Goal: Navigation & Orientation: Find specific page/section

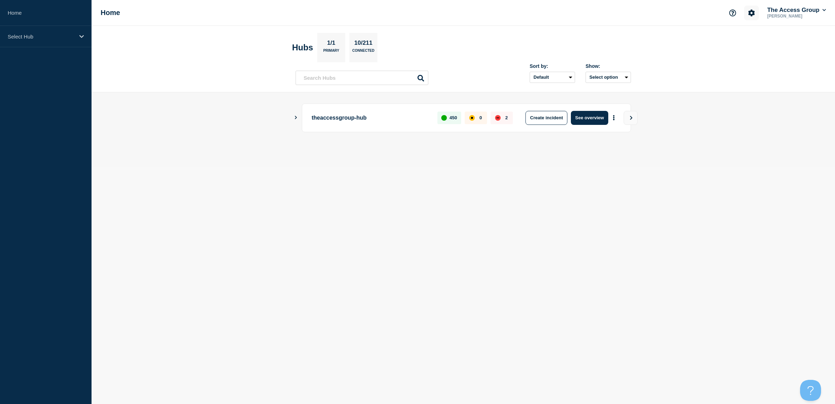
click at [749, 14] on icon "Account settings" at bounding box center [751, 12] width 7 height 7
click at [748, 42] on link "Team Members" at bounding box center [750, 41] width 36 height 6
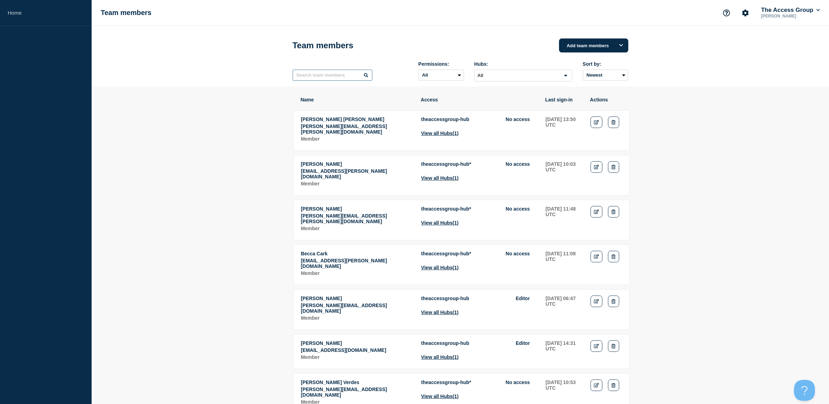
click at [330, 80] on input "text" at bounding box center [332, 75] width 80 height 11
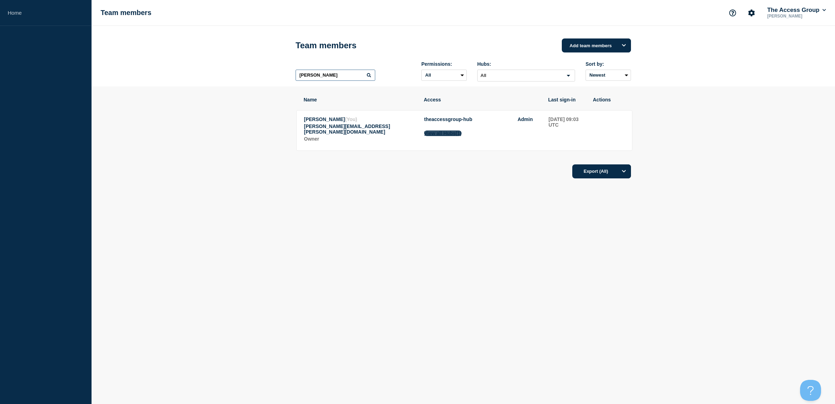
type input "[PERSON_NAME]"
click at [439, 136] on button "View all Hubs (1)" at bounding box center [442, 133] width 37 height 6
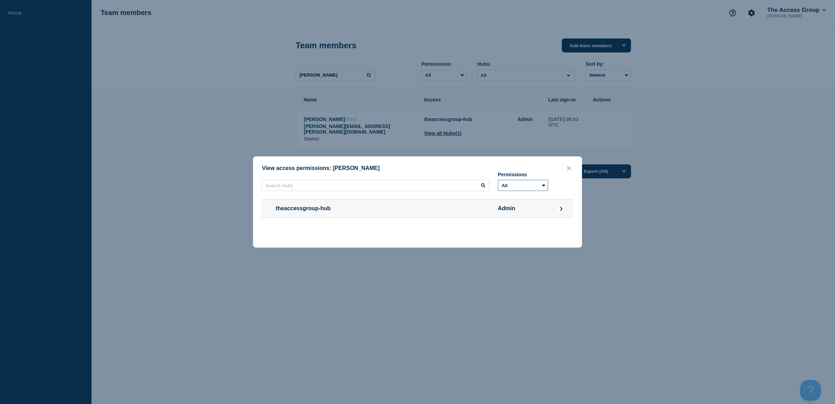
click at [511, 183] on select "All Admin" at bounding box center [523, 185] width 50 height 11
click at [564, 208] on button "Go to Connected Hubs" at bounding box center [560, 208] width 11 height 11
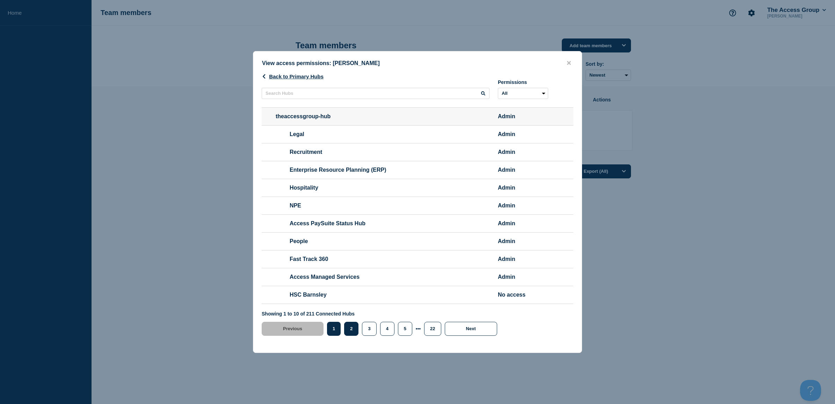
click at [352, 335] on button "2" at bounding box center [351, 328] width 14 height 14
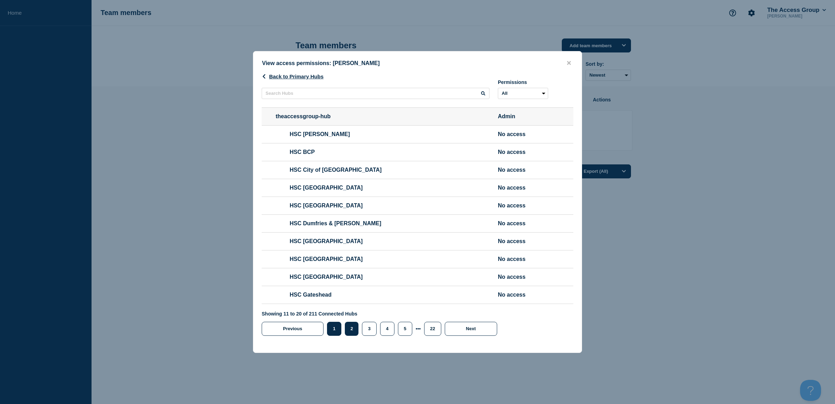
click at [335, 335] on button "1" at bounding box center [334, 328] width 14 height 14
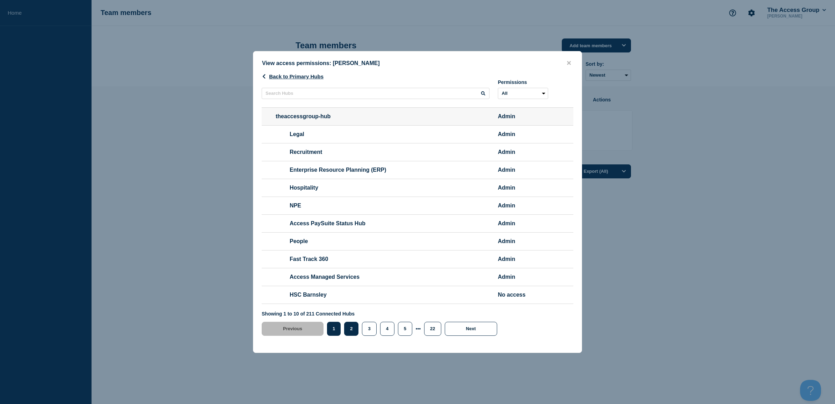
click at [356, 334] on button "2" at bounding box center [351, 328] width 14 height 14
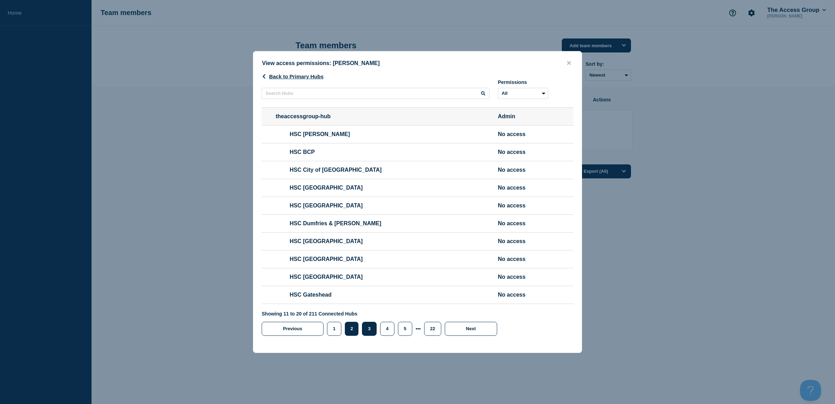
click at [366, 335] on button "3" at bounding box center [369, 328] width 14 height 14
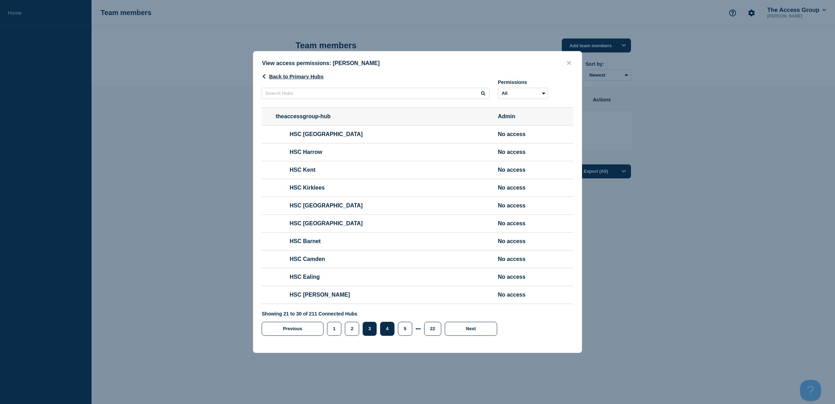
click at [387, 335] on button "4" at bounding box center [387, 328] width 14 height 14
click at [401, 335] on button "5" at bounding box center [405, 328] width 14 height 14
click at [432, 335] on button "22" at bounding box center [423, 328] width 17 height 14
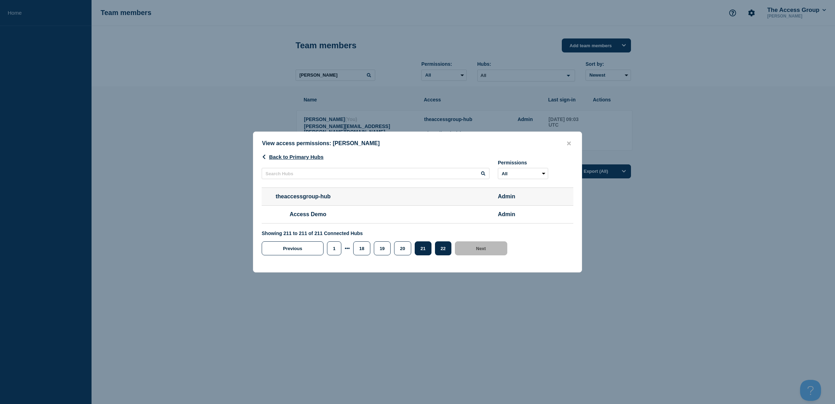
click at [417, 254] on button "21" at bounding box center [423, 248] width 17 height 14
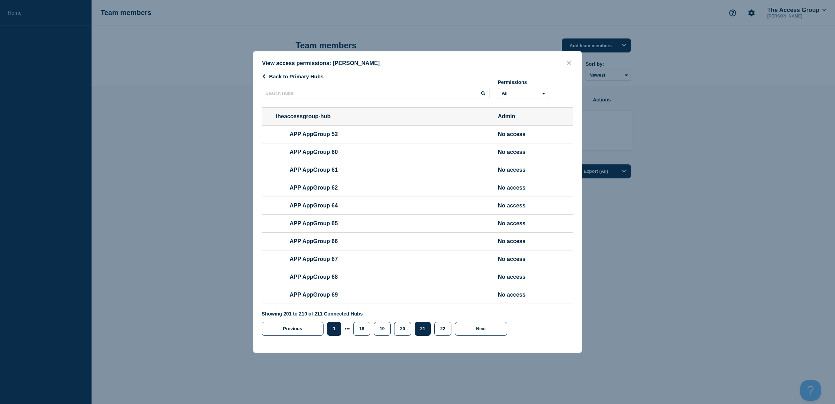
click at [331, 335] on button "1" at bounding box center [334, 328] width 14 height 14
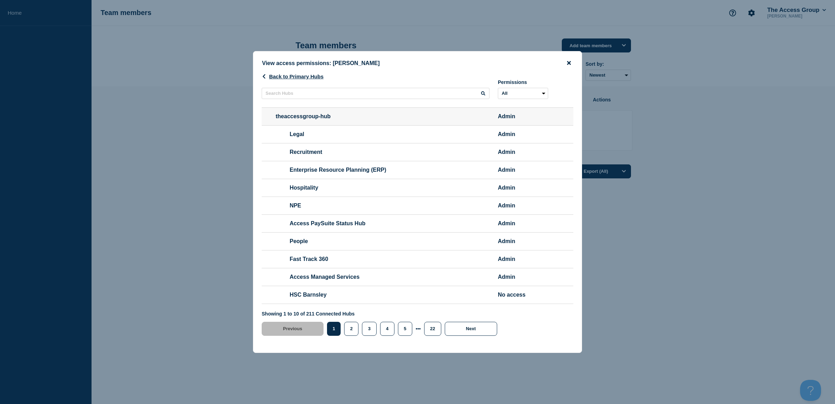
click at [570, 60] on icon "close button" at bounding box center [569, 63] width 4 height 6
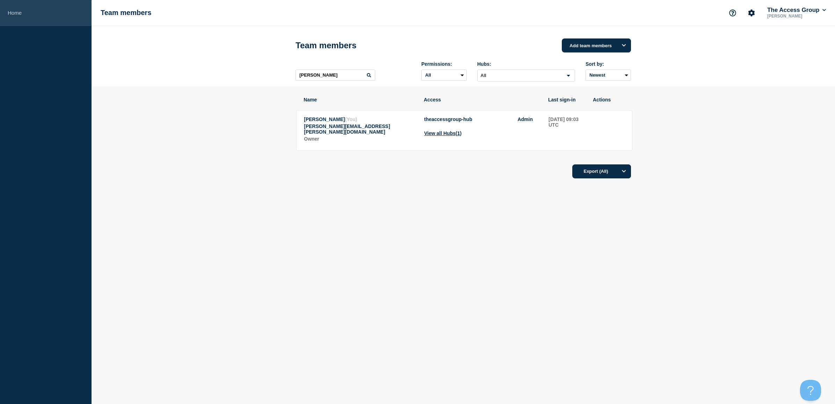
click at [18, 10] on link "Home" at bounding box center [46, 13] width 92 height 26
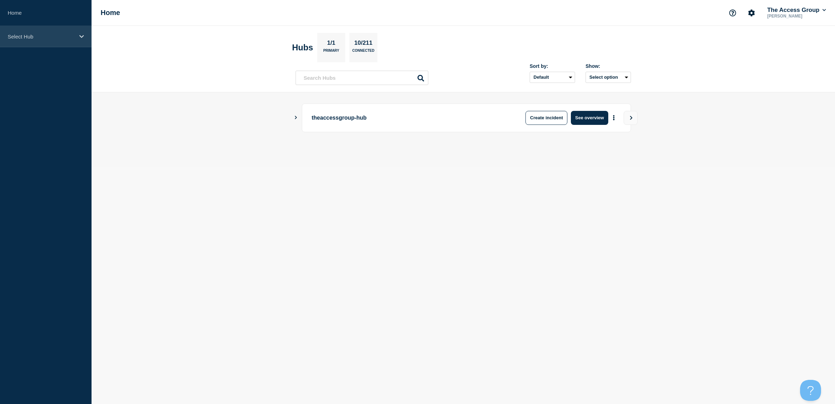
click at [38, 34] on p "Select Hub" at bounding box center [41, 37] width 67 height 6
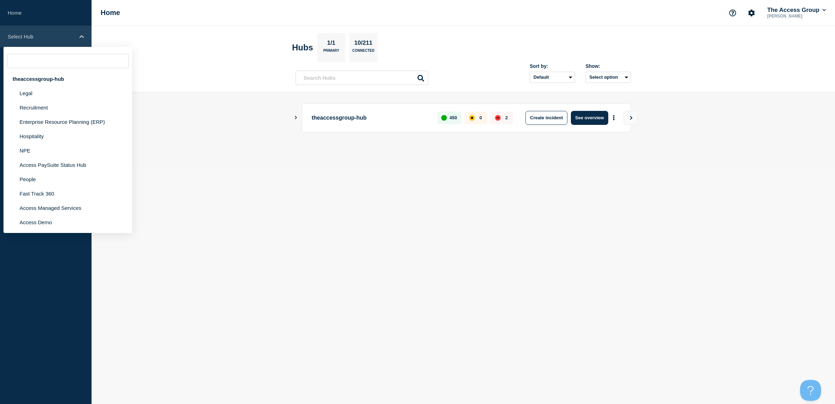
click at [38, 34] on p "Select Hub" at bounding box center [41, 37] width 67 height 6
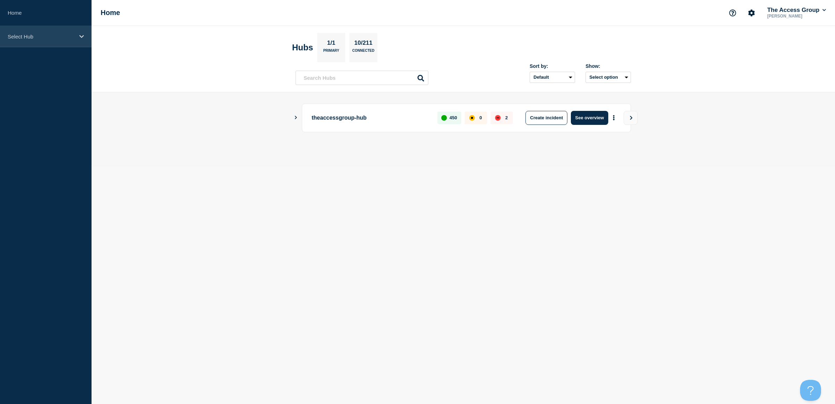
click at [30, 41] on div "Select Hub" at bounding box center [46, 36] width 92 height 21
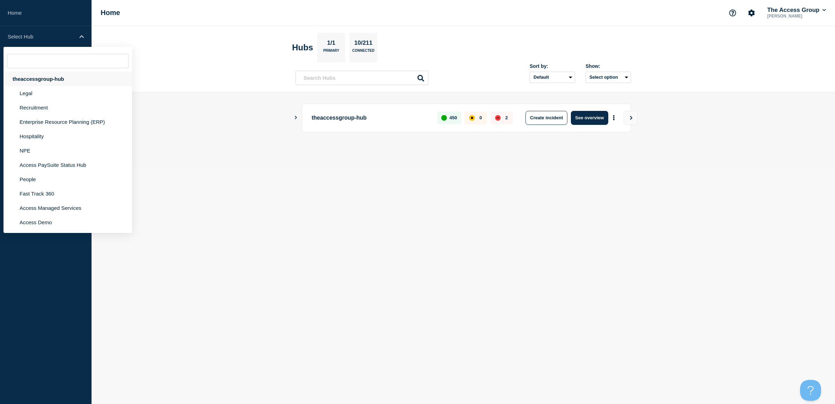
click at [30, 77] on div "theaccessgroup-hub" at bounding box center [67, 79] width 129 height 14
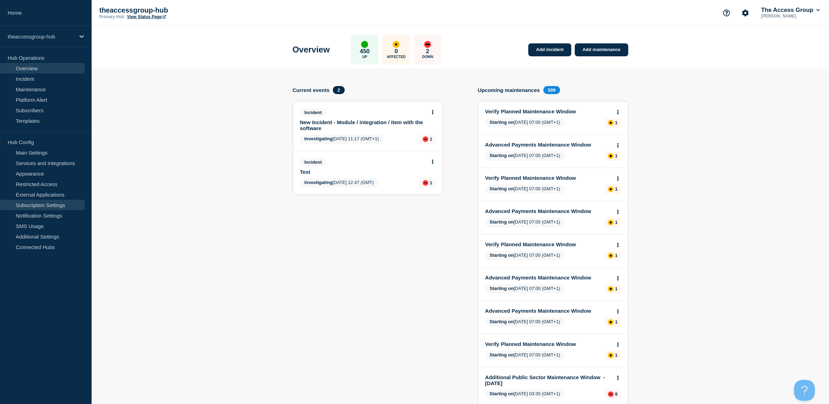
click at [53, 200] on link "Subscription Settings" at bounding box center [42, 205] width 85 height 10
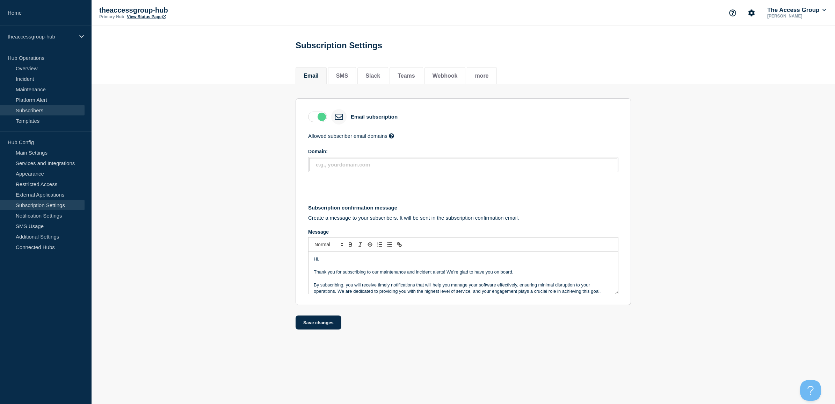
click at [32, 109] on link "Subscribers" at bounding box center [42, 110] width 85 height 10
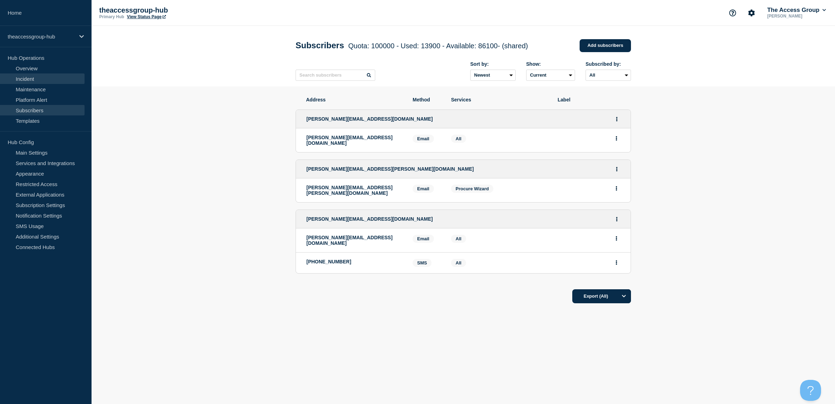
click at [33, 77] on link "Incident" at bounding box center [42, 78] width 85 height 10
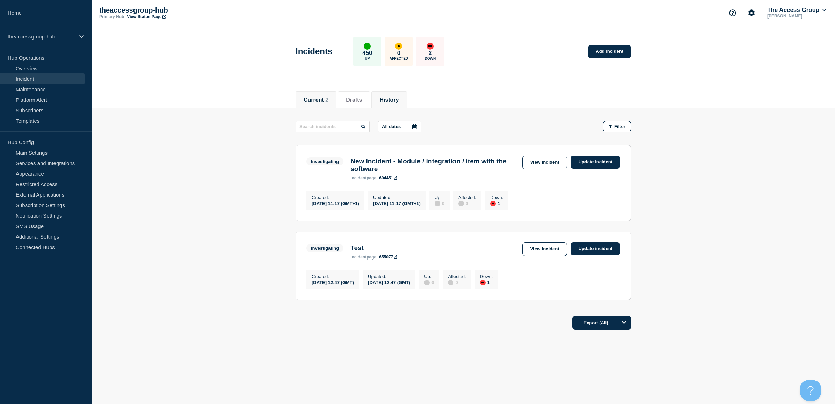
click at [399, 99] on button "History" at bounding box center [388, 100] width 19 height 6
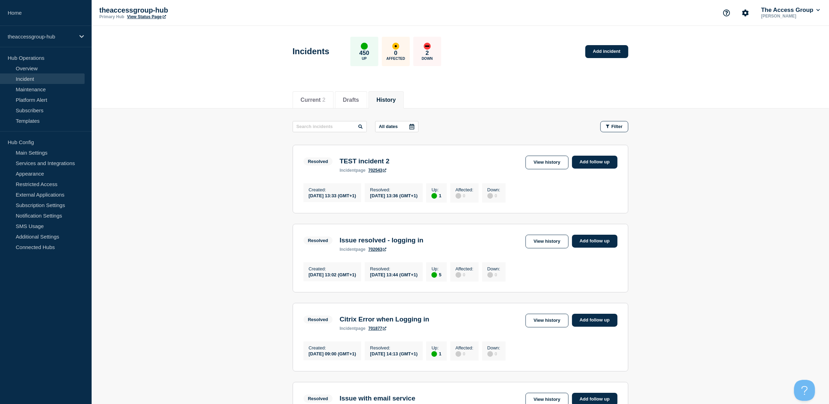
click at [412, 125] on icon at bounding box center [411, 127] width 5 height 6
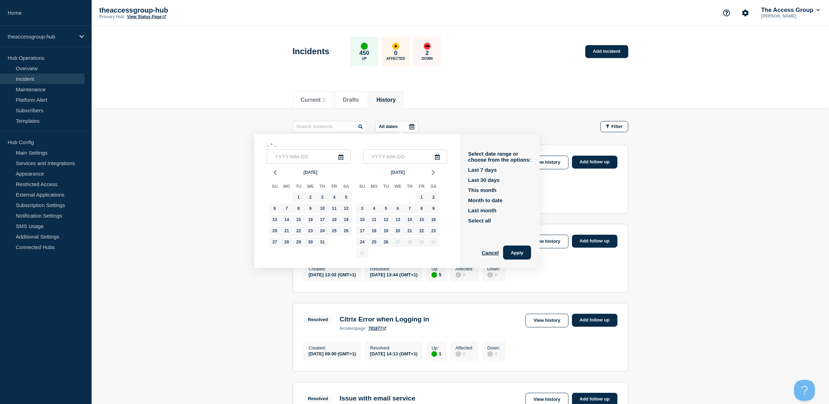
click at [412, 125] on icon at bounding box center [411, 127] width 5 height 6
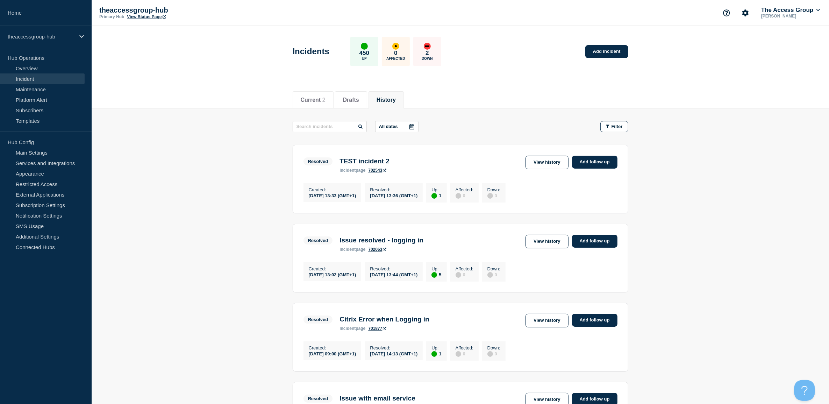
click at [448, 104] on div "Current 2 Drafts History" at bounding box center [459, 96] width 335 height 24
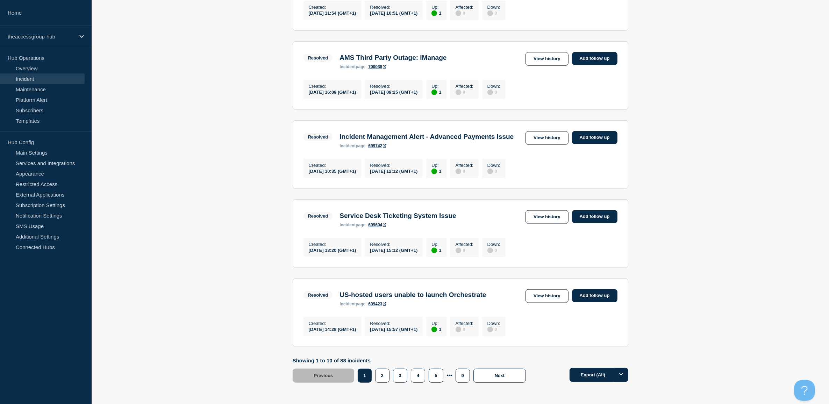
scroll to position [668, 0]
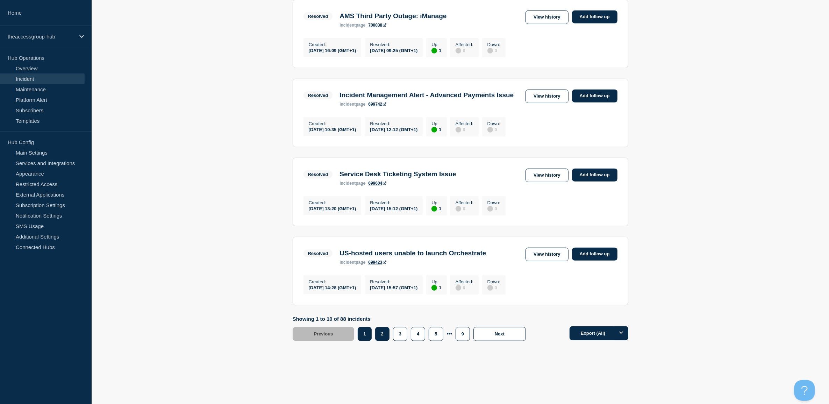
click at [387, 337] on button "2" at bounding box center [382, 334] width 14 height 14
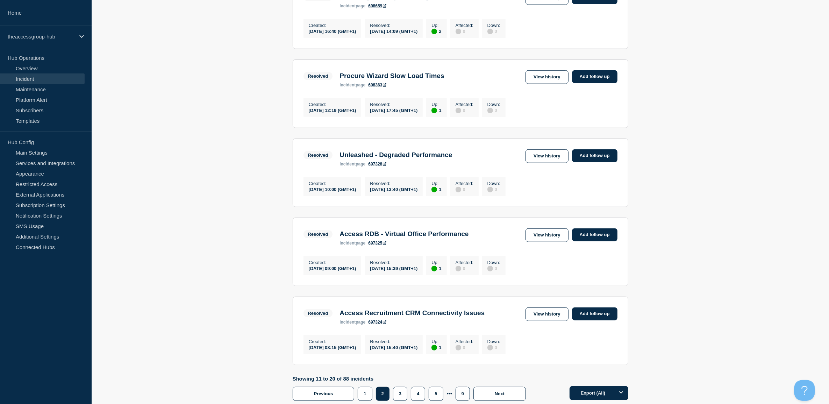
scroll to position [596, 0]
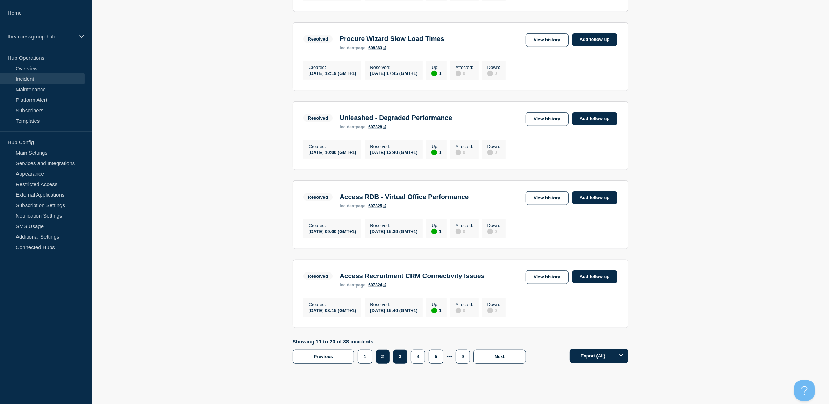
click at [397, 363] on button "3" at bounding box center [400, 356] width 14 height 14
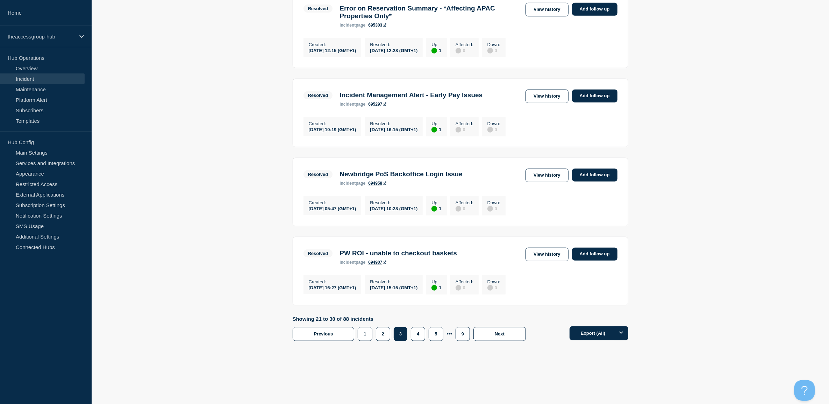
scroll to position [688, 0]
click at [462, 334] on button "9" at bounding box center [462, 334] width 14 height 14
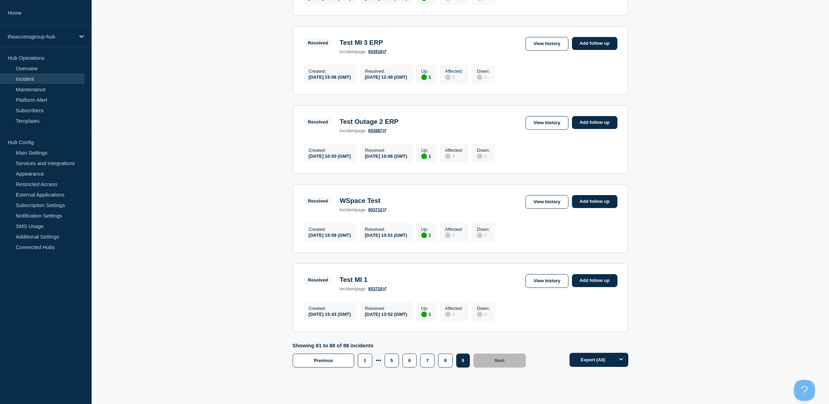
scroll to position [497, 0]
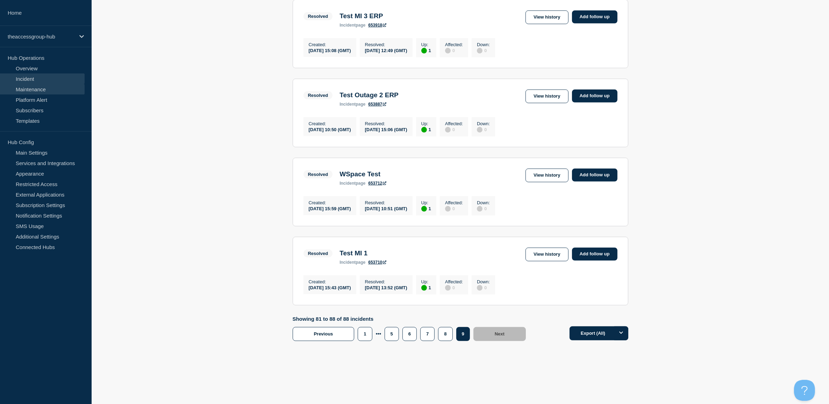
click at [29, 90] on link "Maintenance" at bounding box center [42, 89] width 85 height 10
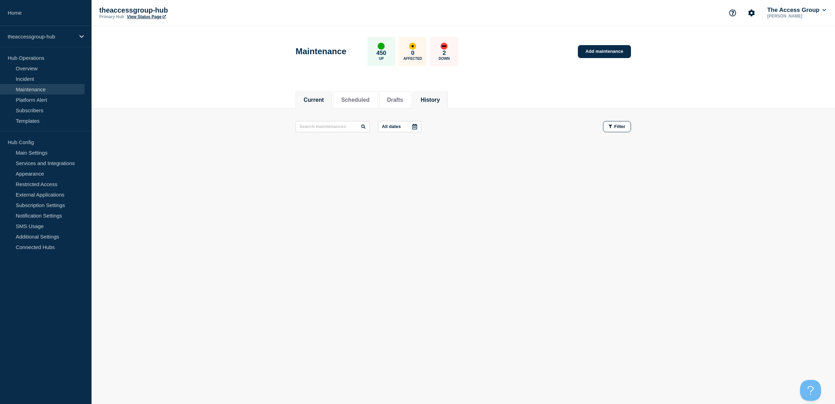
click at [439, 99] on button "History" at bounding box center [430, 100] width 19 height 6
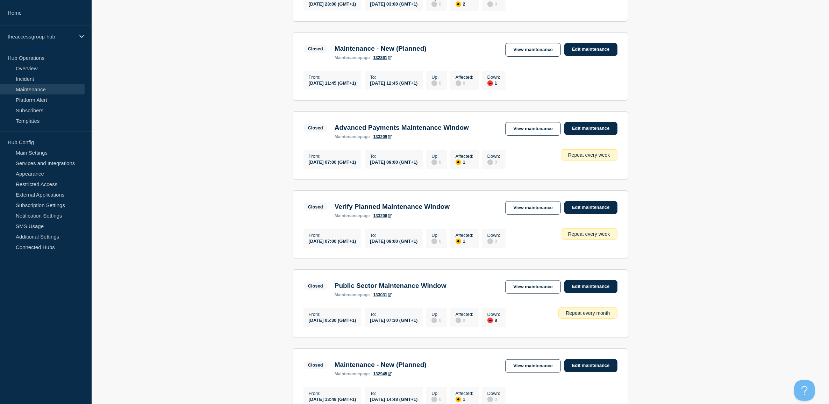
scroll to position [640, 0]
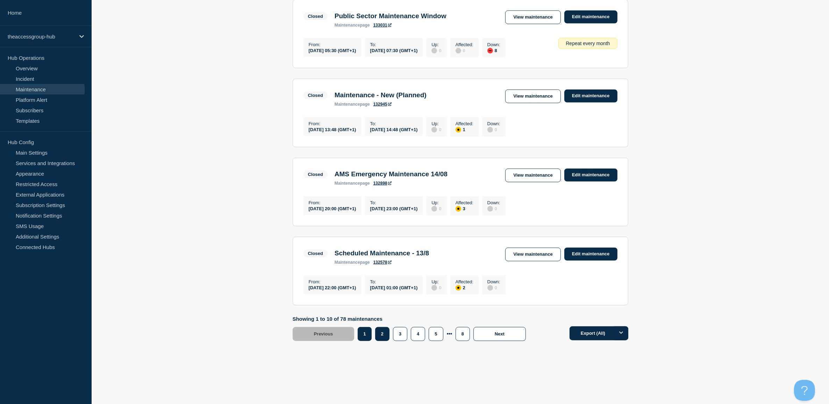
click at [385, 332] on button "2" at bounding box center [382, 334] width 14 height 14
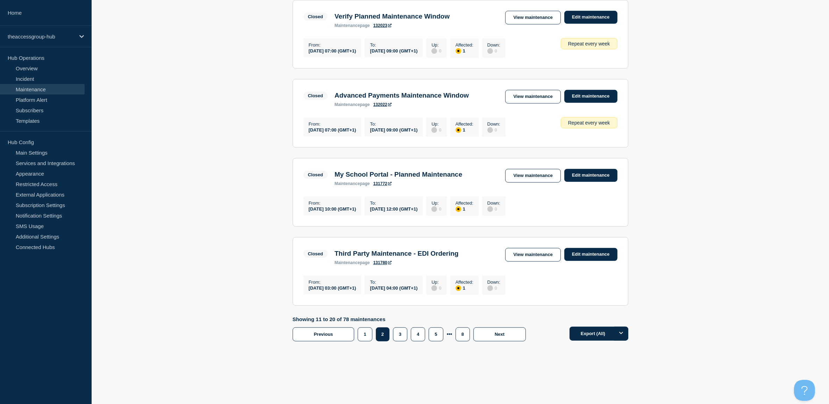
scroll to position [640, 0]
click at [462, 337] on button "8" at bounding box center [462, 334] width 14 height 14
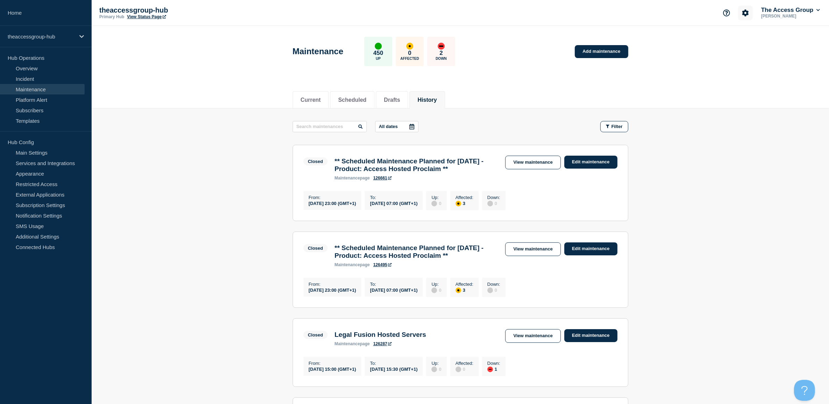
click at [738, 12] on button "Account settings" at bounding box center [745, 13] width 15 height 15
click at [734, 41] on link "Team Members" at bounding box center [744, 41] width 36 height 6
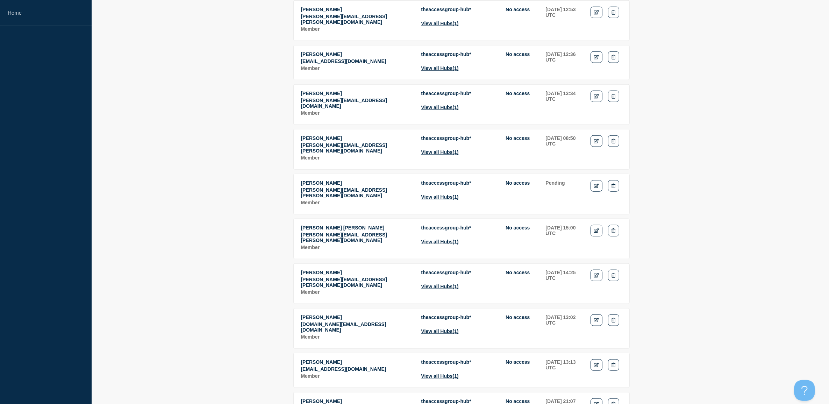
scroll to position [850, 0]
